Goal: Navigation & Orientation: Find specific page/section

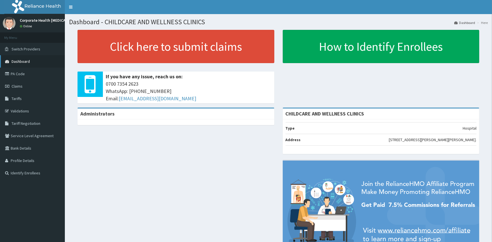
click at [19, 61] on span "Dashboard" at bounding box center [21, 61] width 18 height 5
click at [27, 50] on span "Switch Providers" at bounding box center [26, 49] width 29 height 5
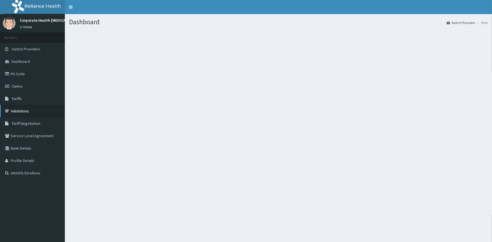
click at [26, 106] on link "Validations" at bounding box center [32, 111] width 65 height 12
click at [28, 115] on link "Validations" at bounding box center [32, 111] width 65 height 12
